Goal: Navigation & Orientation: Find specific page/section

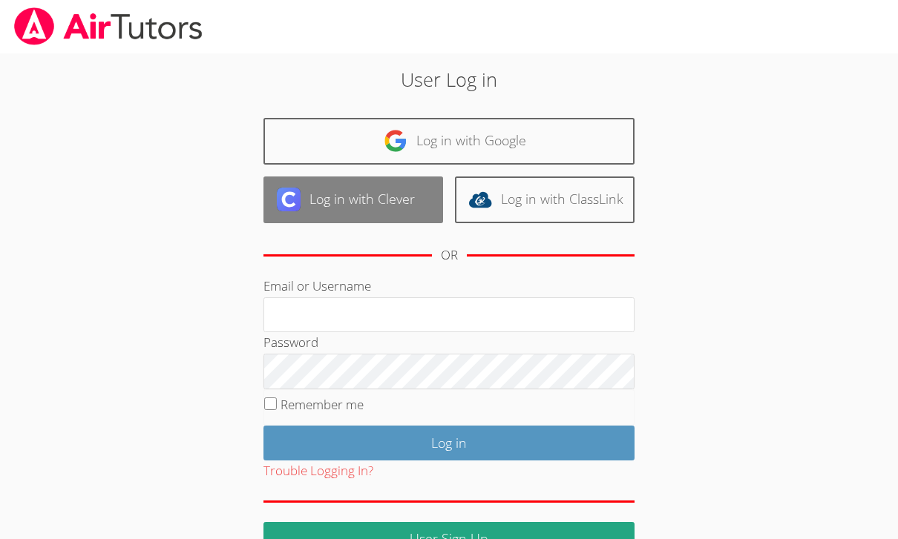
click at [370, 197] on link "Log in with Clever" at bounding box center [353, 200] width 180 height 47
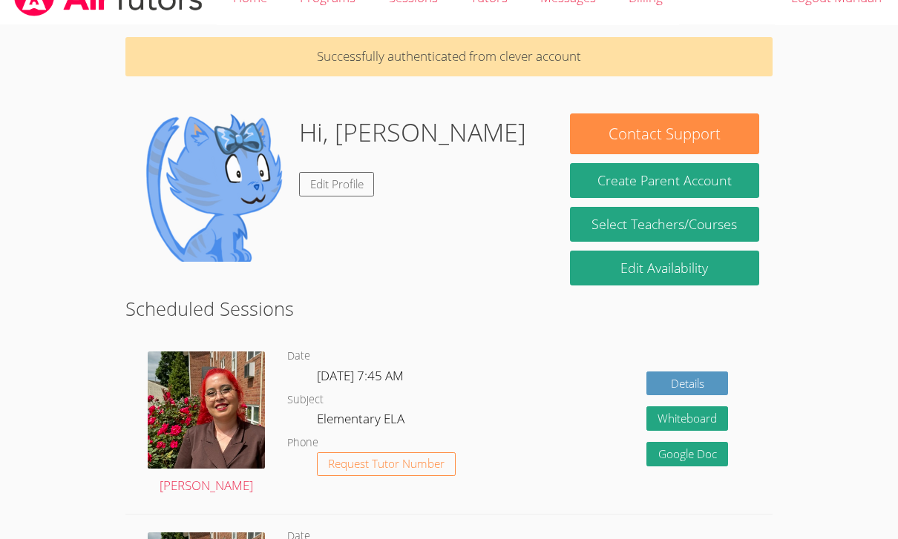
scroll to position [9, 0]
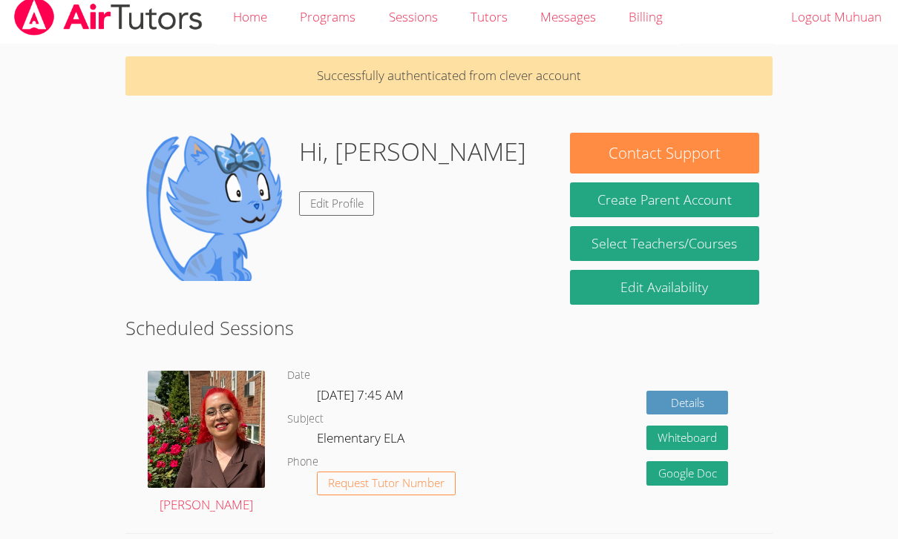
click at [321, 148] on h1 "Hi, [PERSON_NAME]" at bounding box center [412, 153] width 227 height 38
click at [384, 141] on h1 "Hi, [PERSON_NAME]" at bounding box center [412, 153] width 227 height 38
click at [426, 143] on h1 "Hi, [PERSON_NAME]" at bounding box center [412, 153] width 227 height 38
